Goal: Find contact information: Find contact information

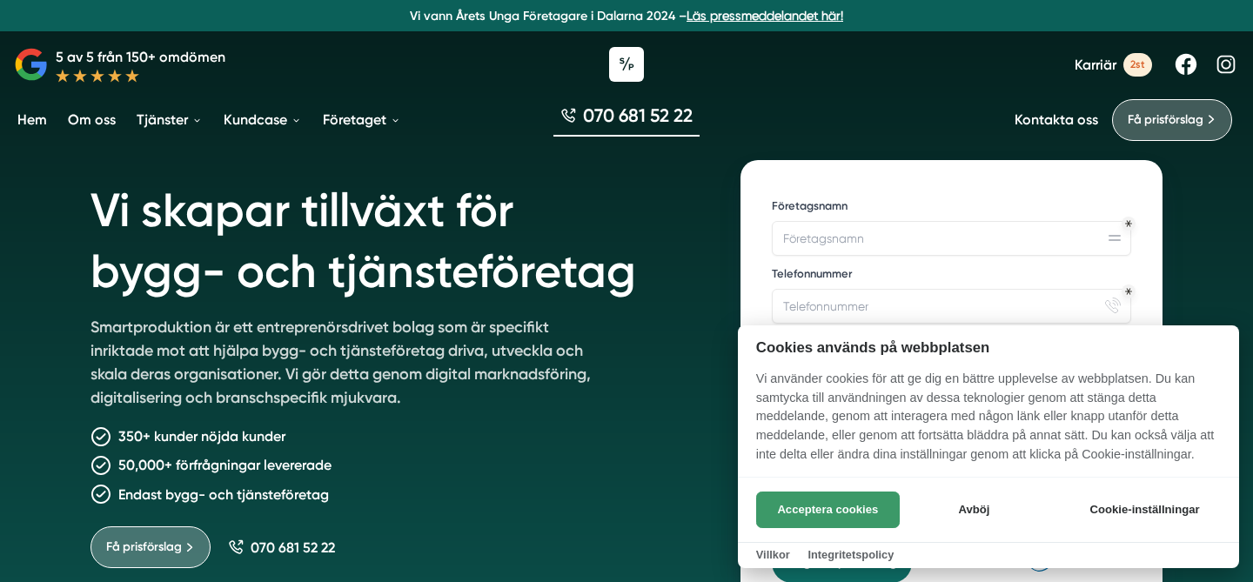
click at [888, 507] on button "Acceptera cookies" at bounding box center [828, 510] width 144 height 37
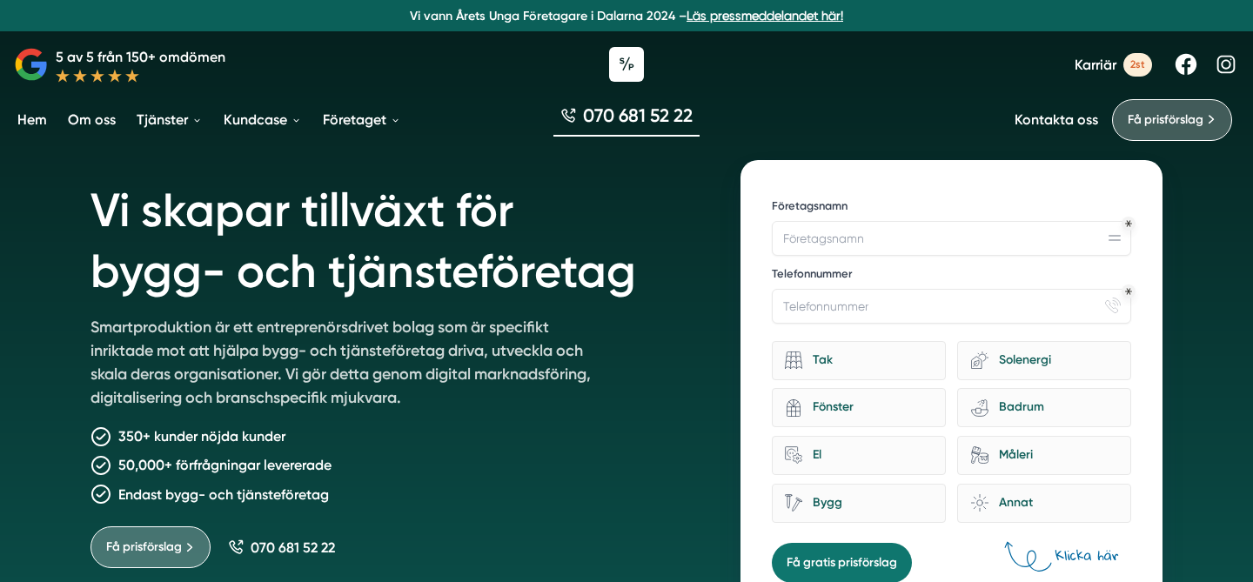
click at [1093, 73] on link "Karriär 2st" at bounding box center [1113, 65] width 77 height 24
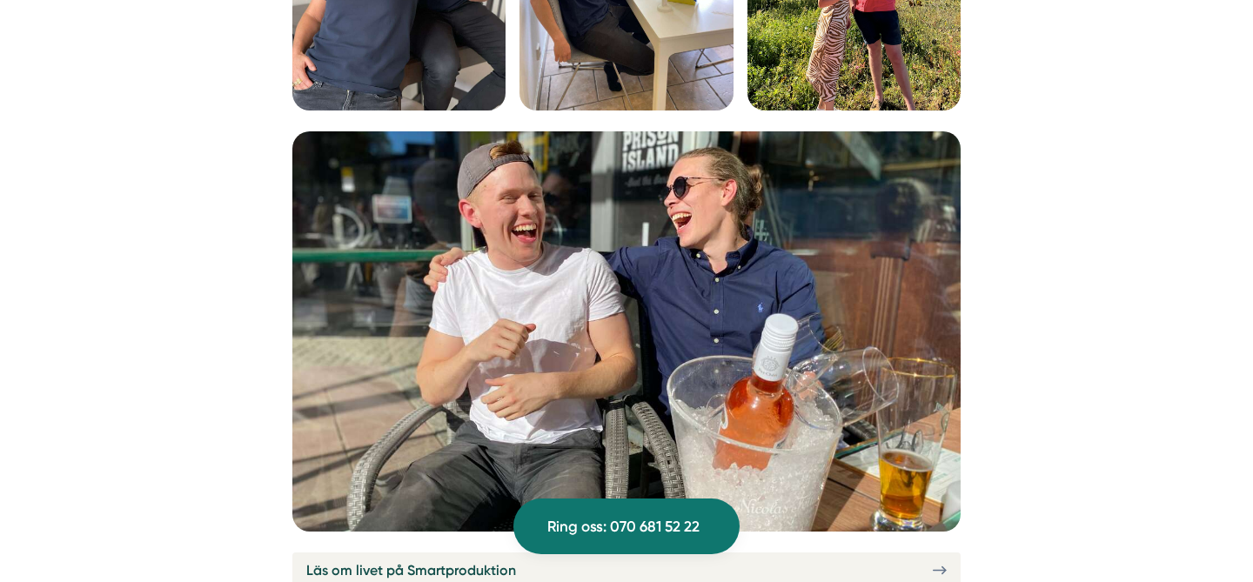
scroll to position [6171, 0]
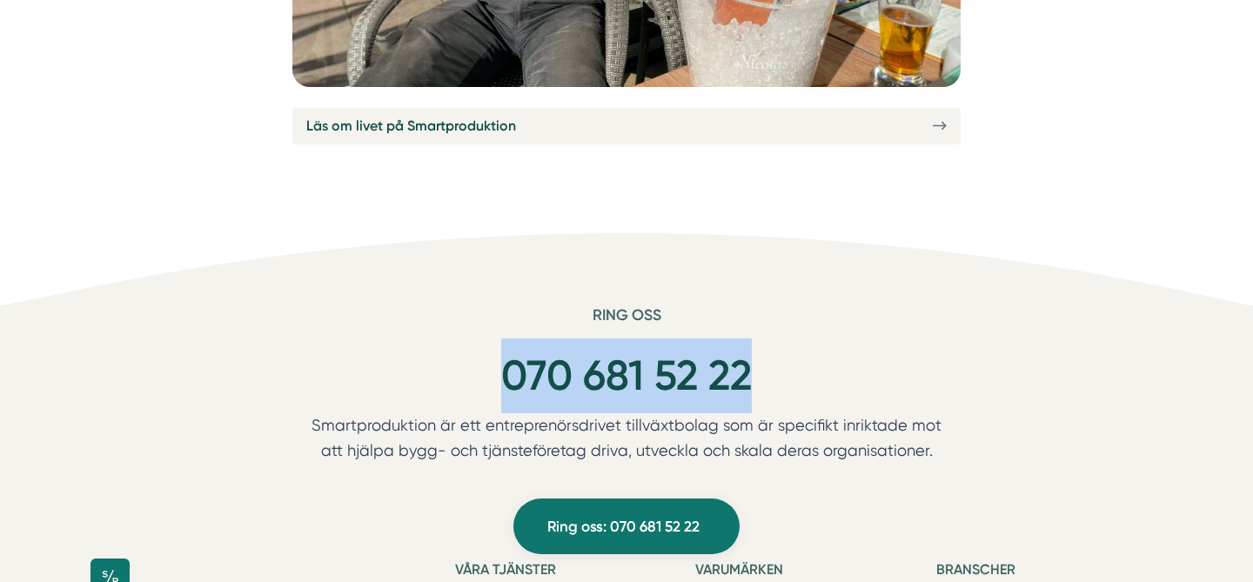
drag, startPoint x: 757, startPoint y: 351, endPoint x: 503, endPoint y: 342, distance: 254.3
click at [503, 342] on div "070 681 52 22" at bounding box center [626, 376] width 669 height 75
copy link "070 681 52 22"
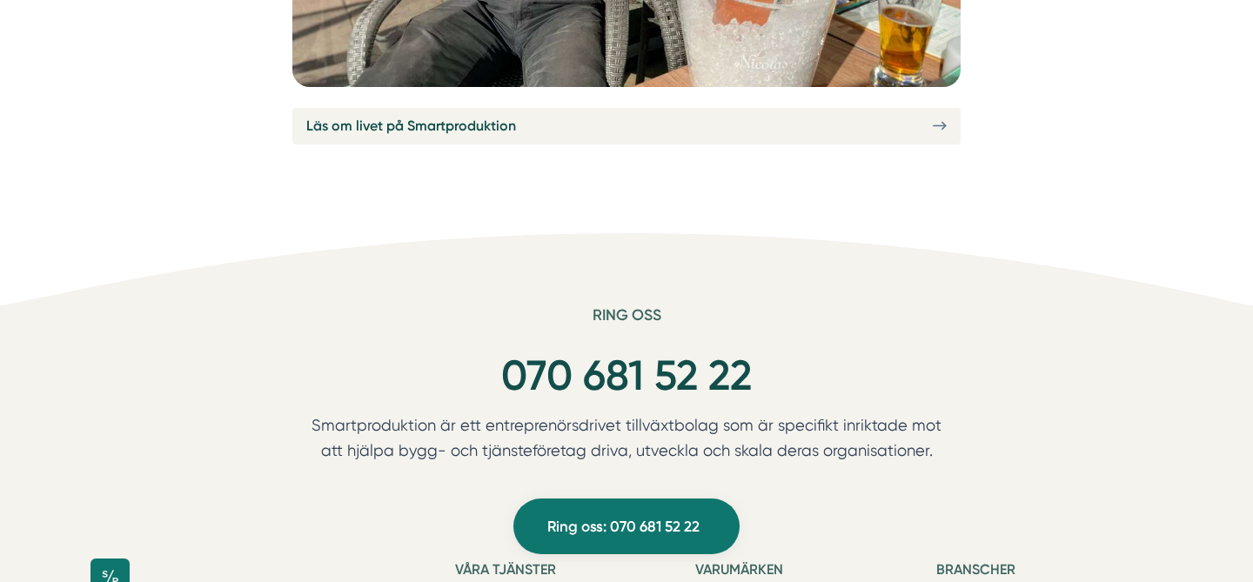
click at [800, 306] on h6 "Ring oss" at bounding box center [626, 322] width 669 height 33
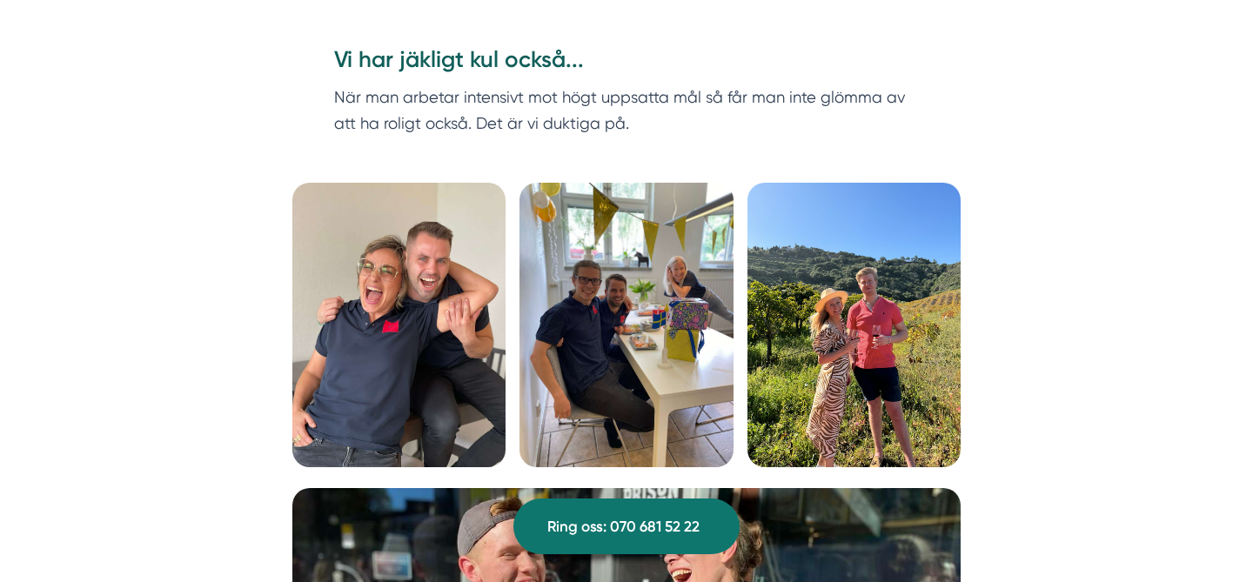
scroll to position [5370, 0]
click at [455, 330] on img at bounding box center [398, 324] width 213 height 285
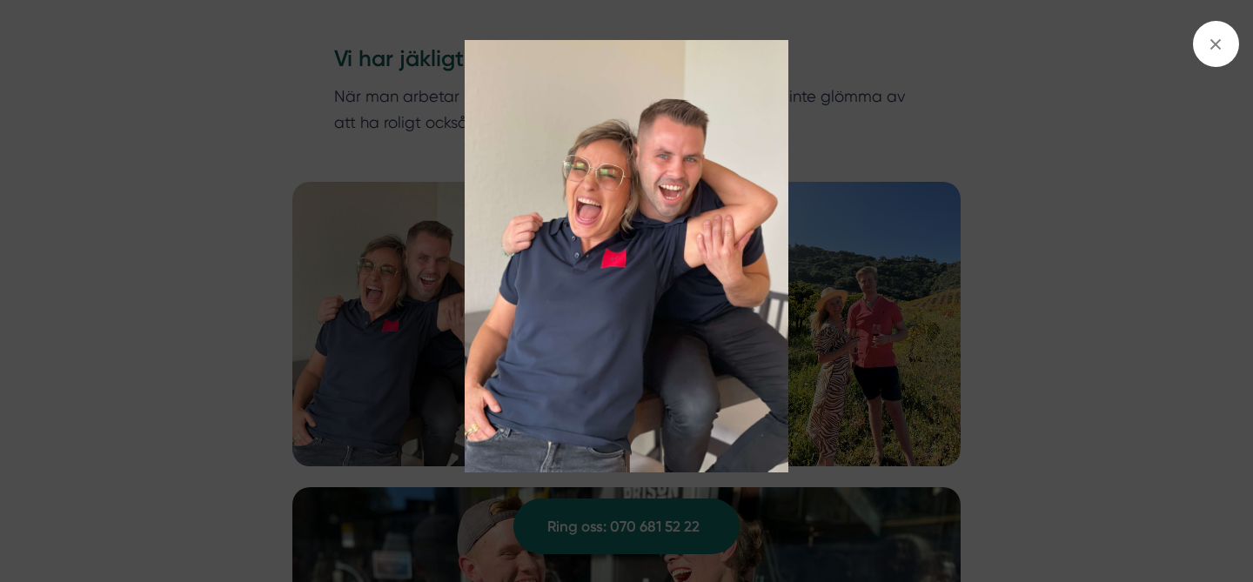
click at [960, 124] on img at bounding box center [627, 256] width 940 height 433
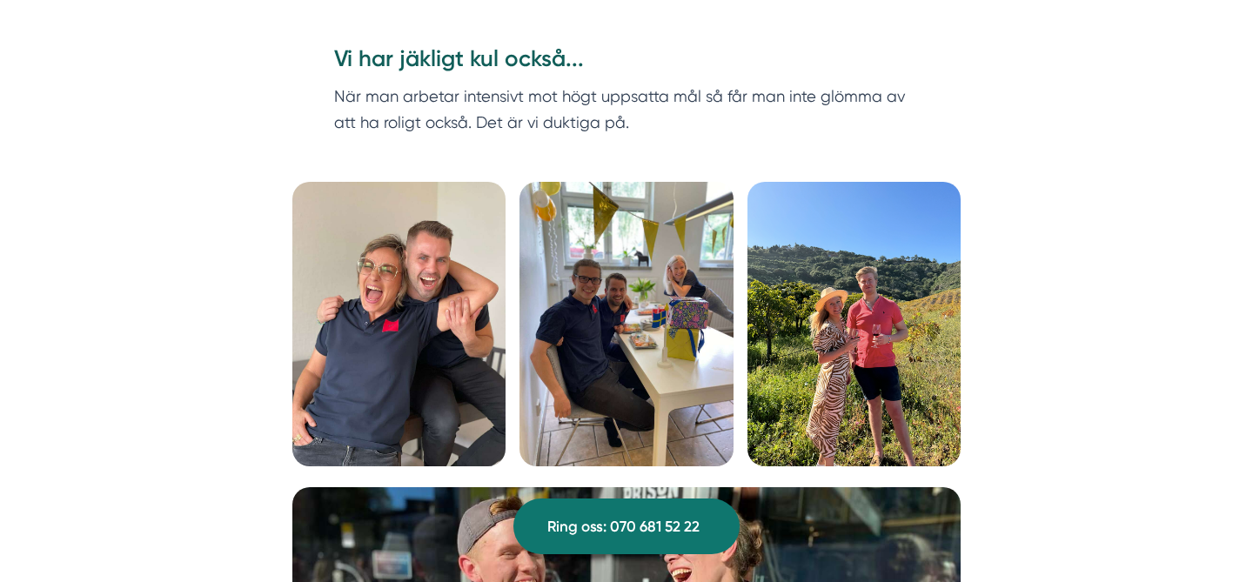
scroll to position [5594, 0]
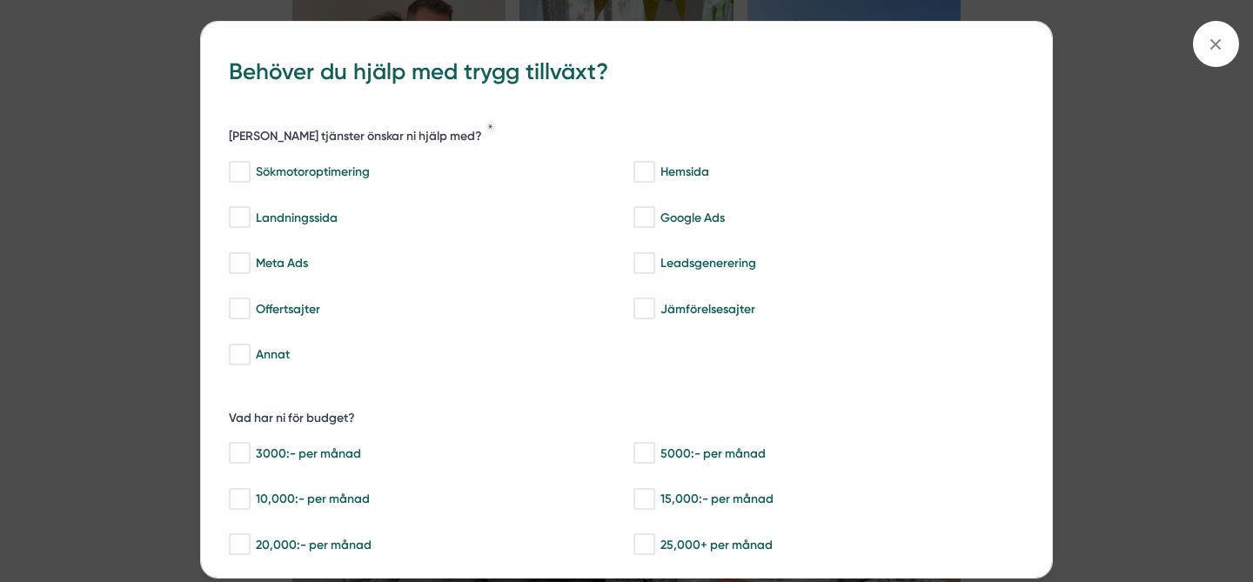
click at [1149, 189] on div "bbc9b822-b2c6-488a-ab3e-9a2d59e49c7c Behöver du hjälp med trygg tillväxt? [PERS…" at bounding box center [626, 291] width 1253 height 582
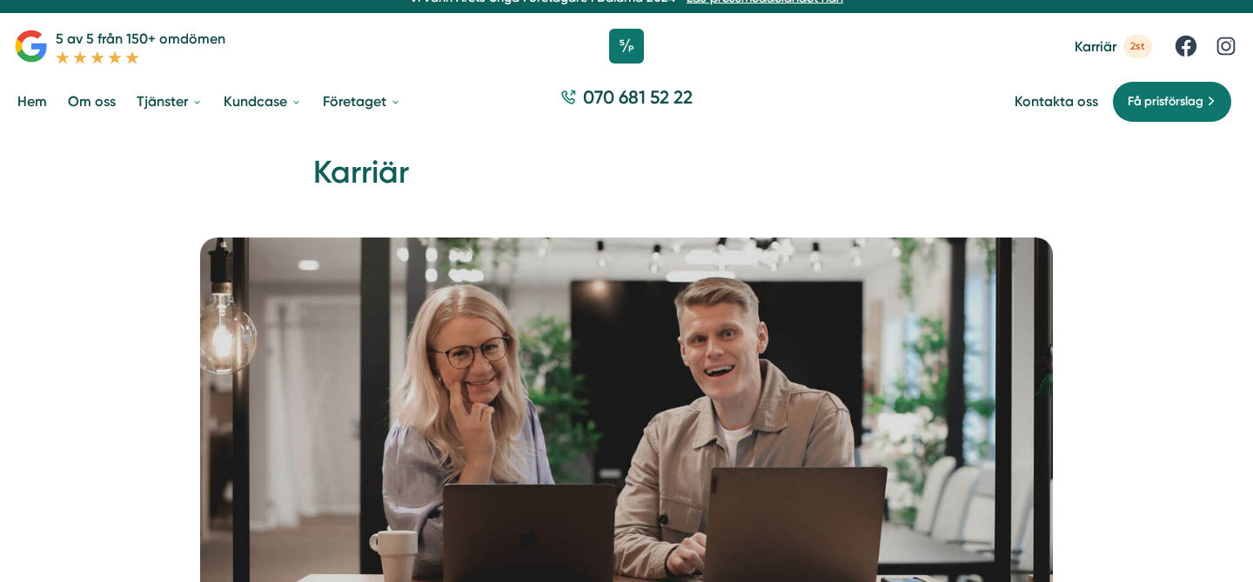
scroll to position [0, 0]
